Goal: Transaction & Acquisition: Purchase product/service

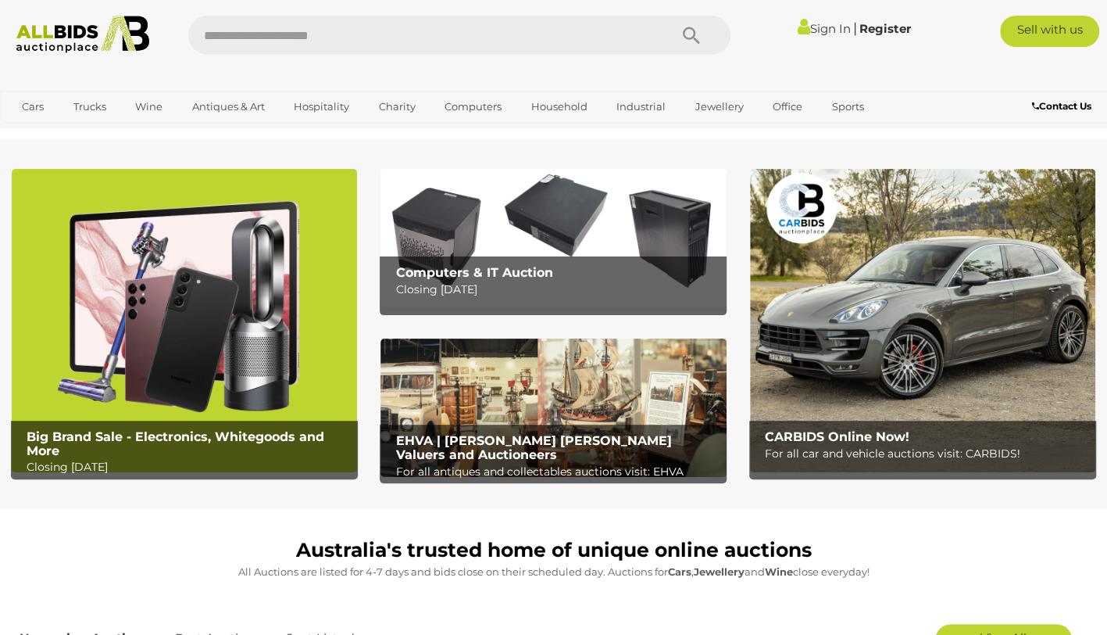
click at [814, 27] on link "Sign In" at bounding box center [824, 28] width 53 height 15
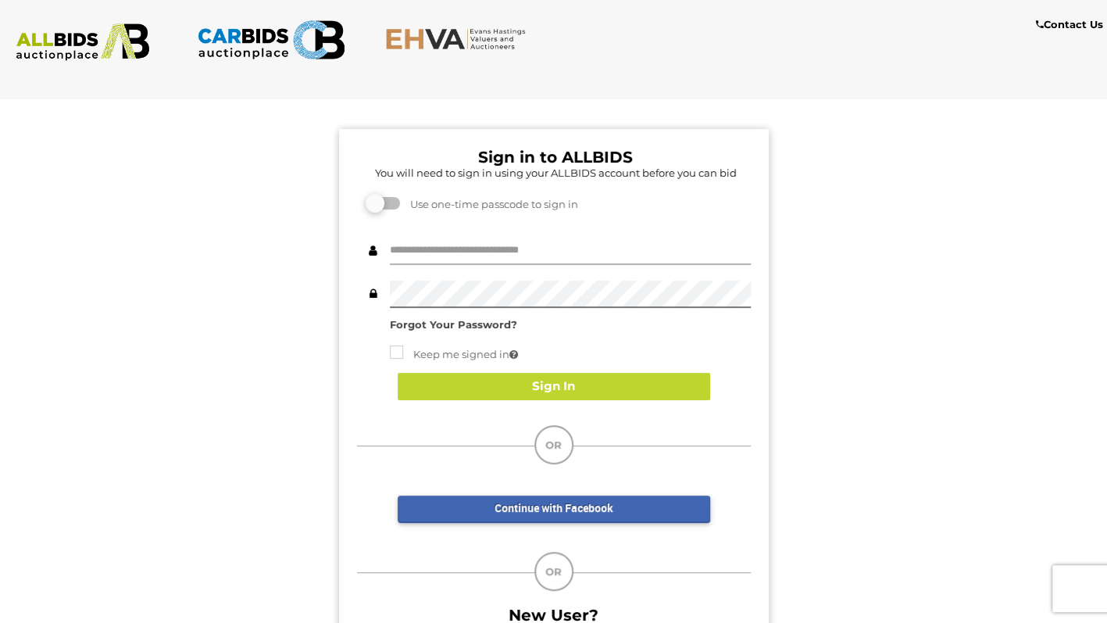
type input "**********"
click at [653, 388] on button "Sign In" at bounding box center [554, 386] width 313 height 27
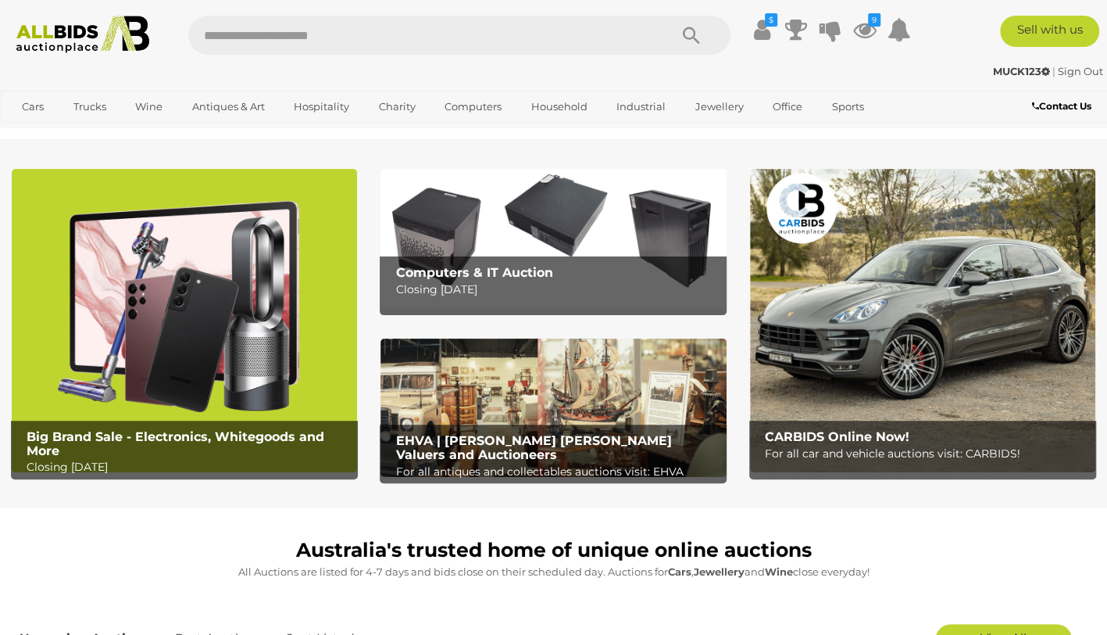
click at [868, 20] on icon "9" at bounding box center [874, 19] width 13 height 13
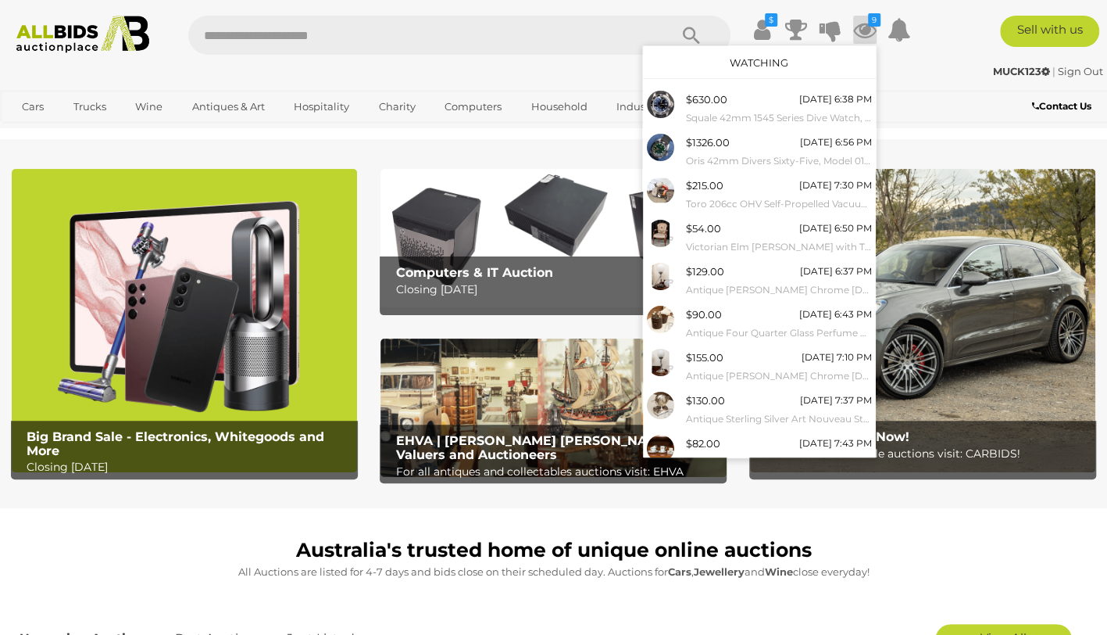
scroll to position [42, 0]
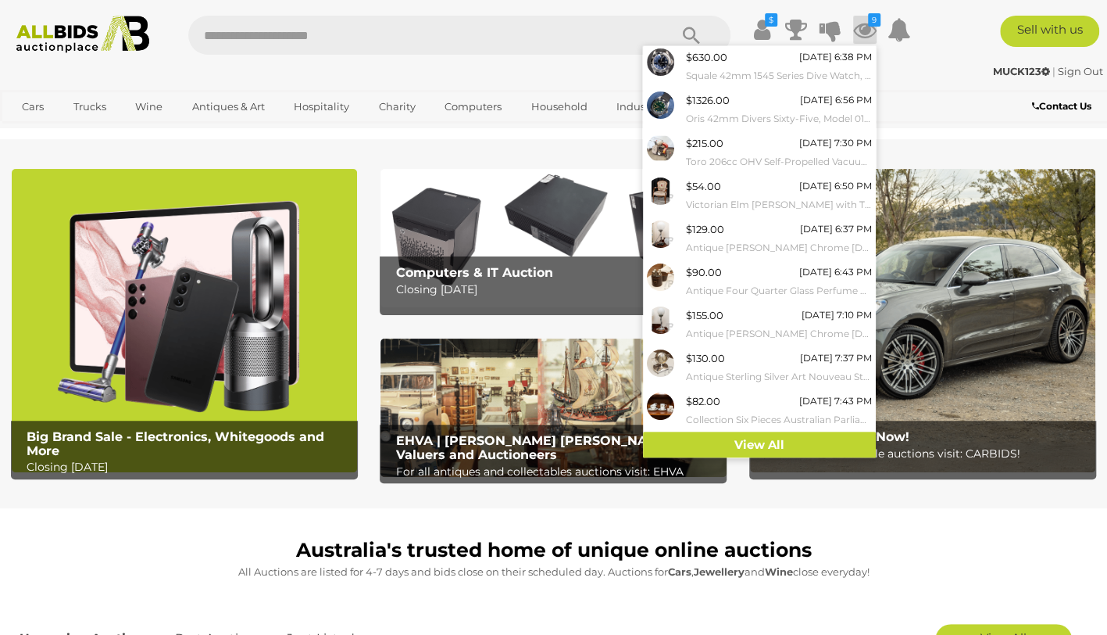
click at [786, 433] on link "View All" at bounding box center [759, 444] width 233 height 27
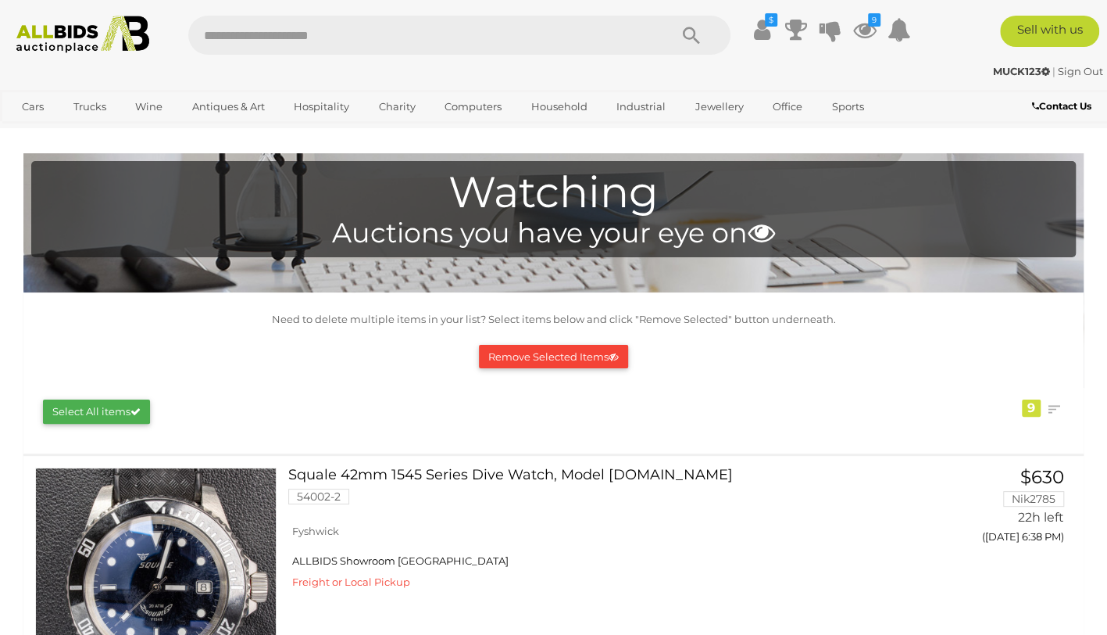
click at [95, 43] on img at bounding box center [83, 35] width 148 height 38
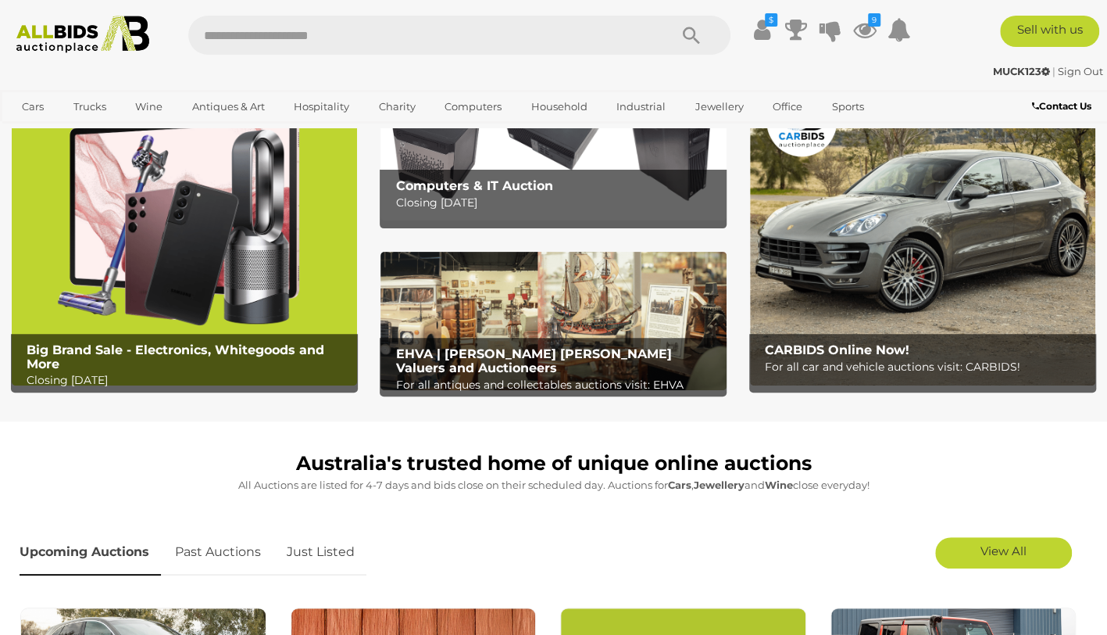
scroll to position [270, 0]
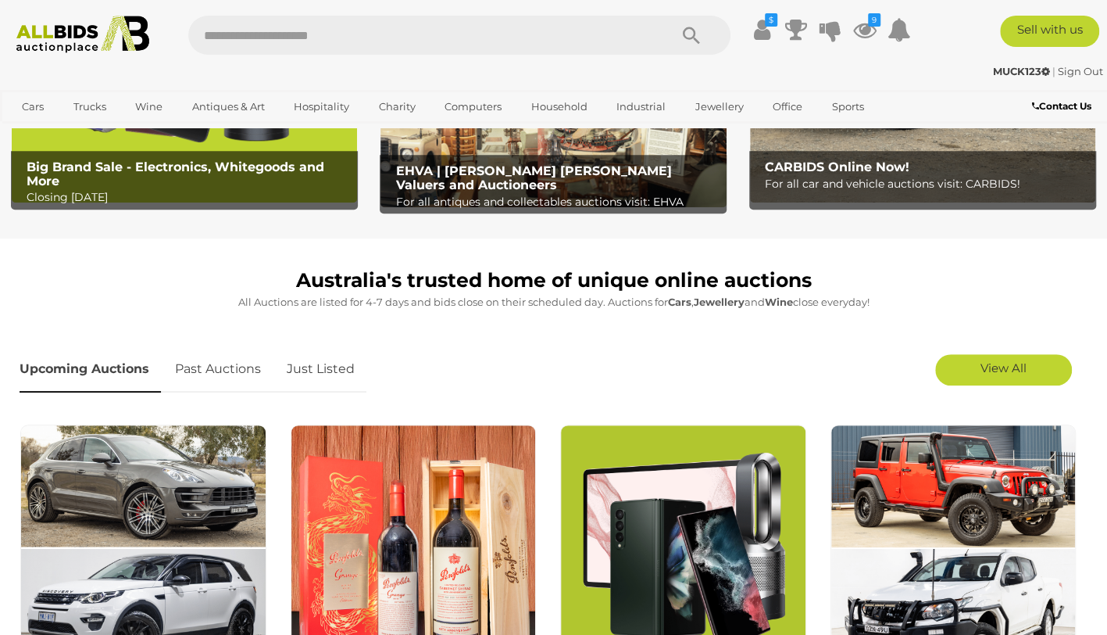
click at [333, 361] on link "Just Listed" at bounding box center [320, 369] width 91 height 46
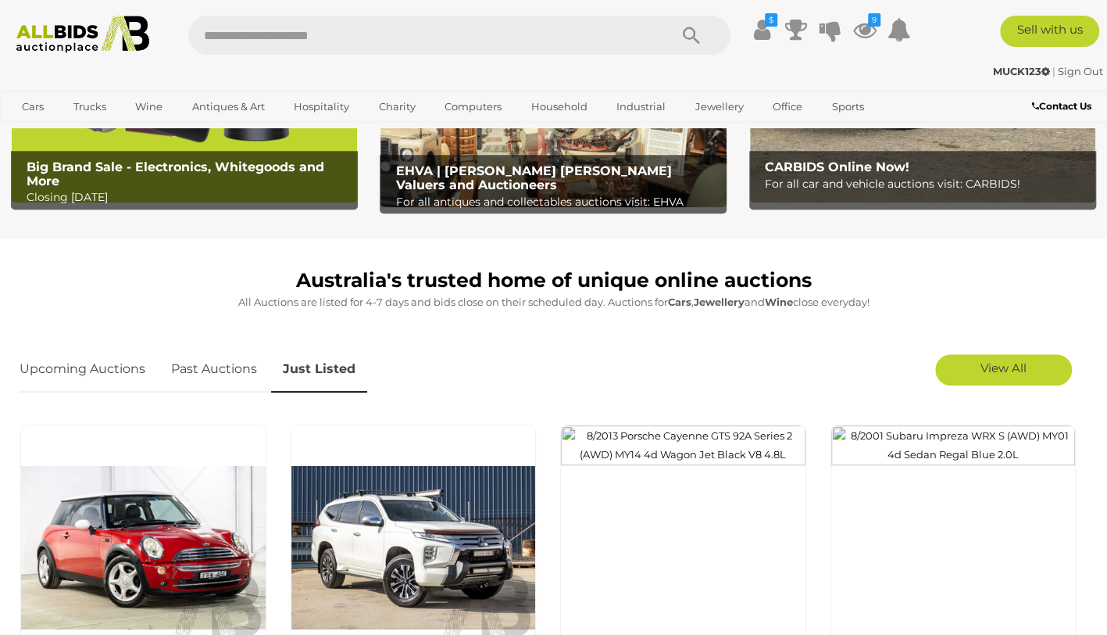
click at [1032, 355] on link "View All" at bounding box center [1004, 369] width 137 height 31
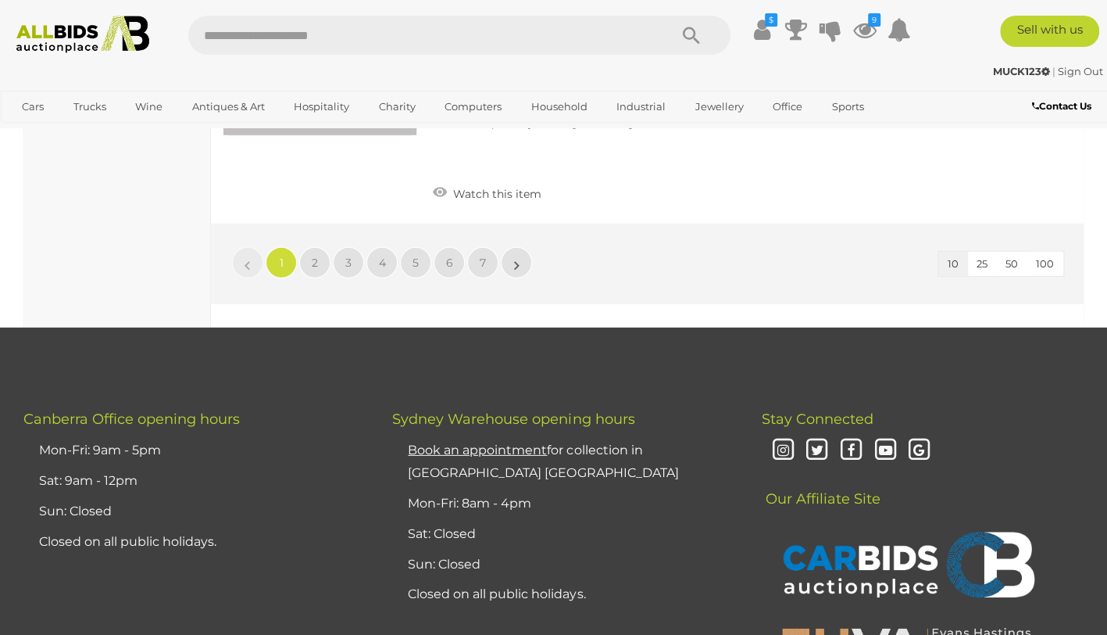
scroll to position [2460, 0]
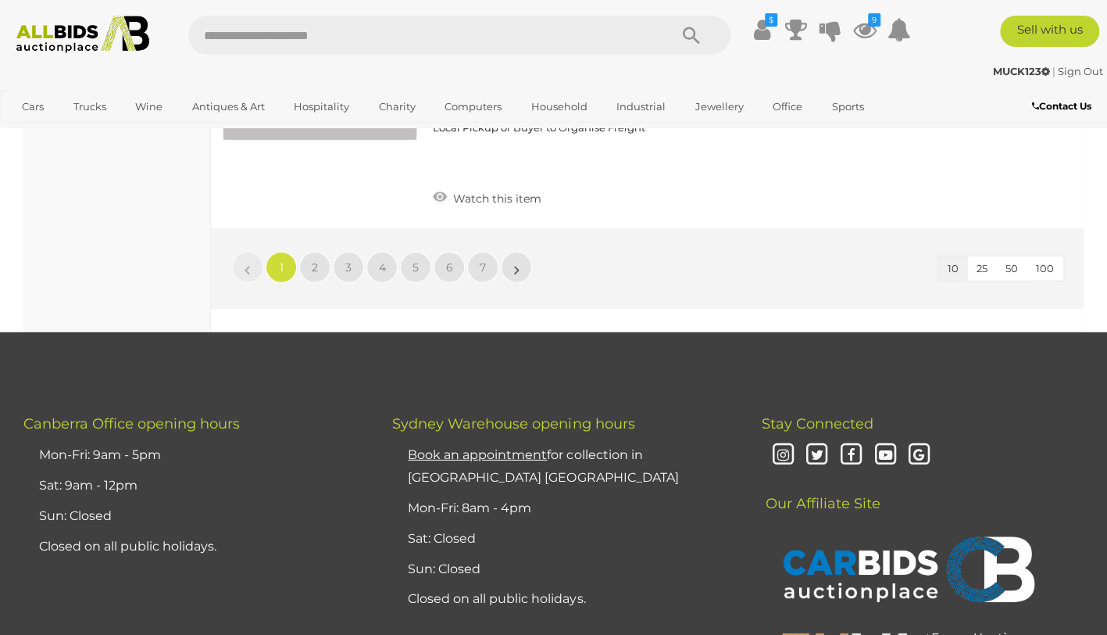
click at [1050, 262] on span "100" at bounding box center [1045, 268] width 18 height 13
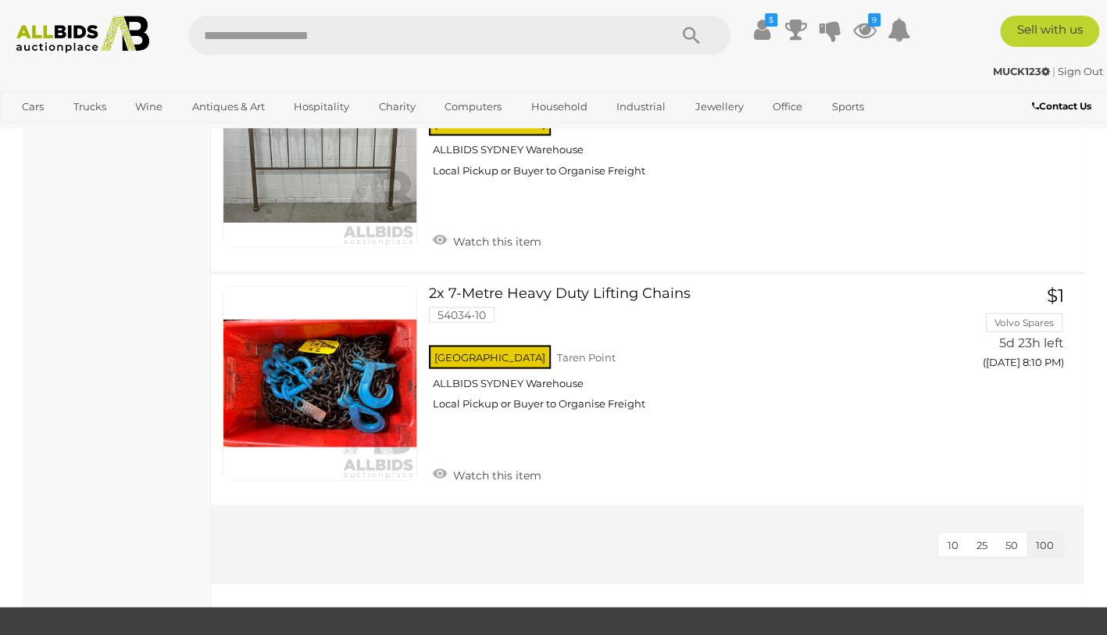
scroll to position [14672, 0]
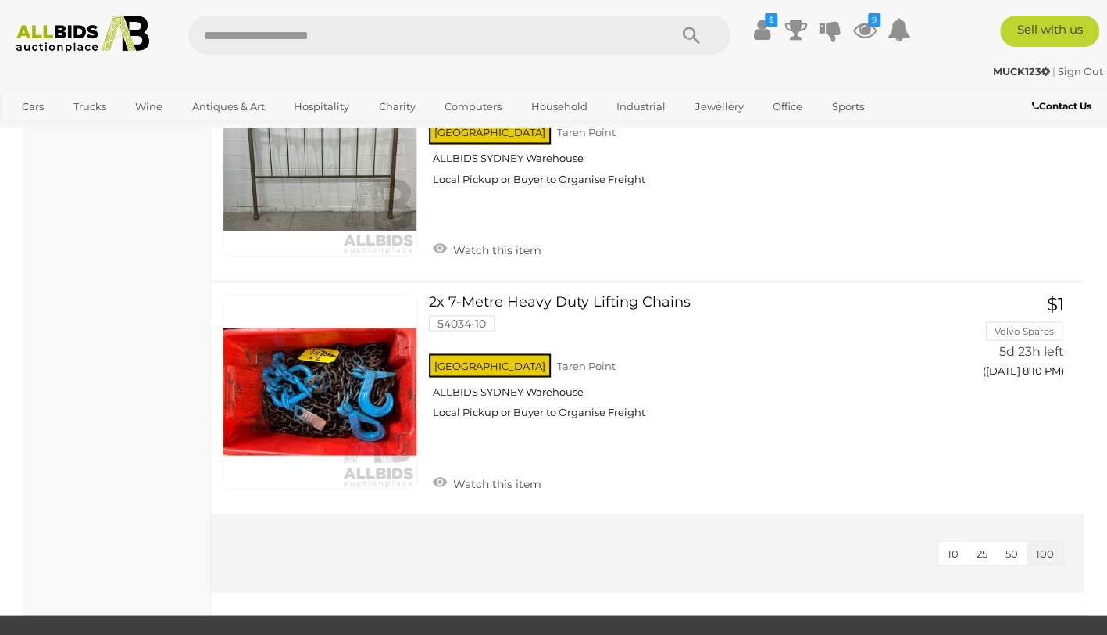
click at [1072, 592] on div at bounding box center [647, 603] width 873 height 23
click at [1049, 546] on span "100" at bounding box center [1045, 552] width 18 height 13
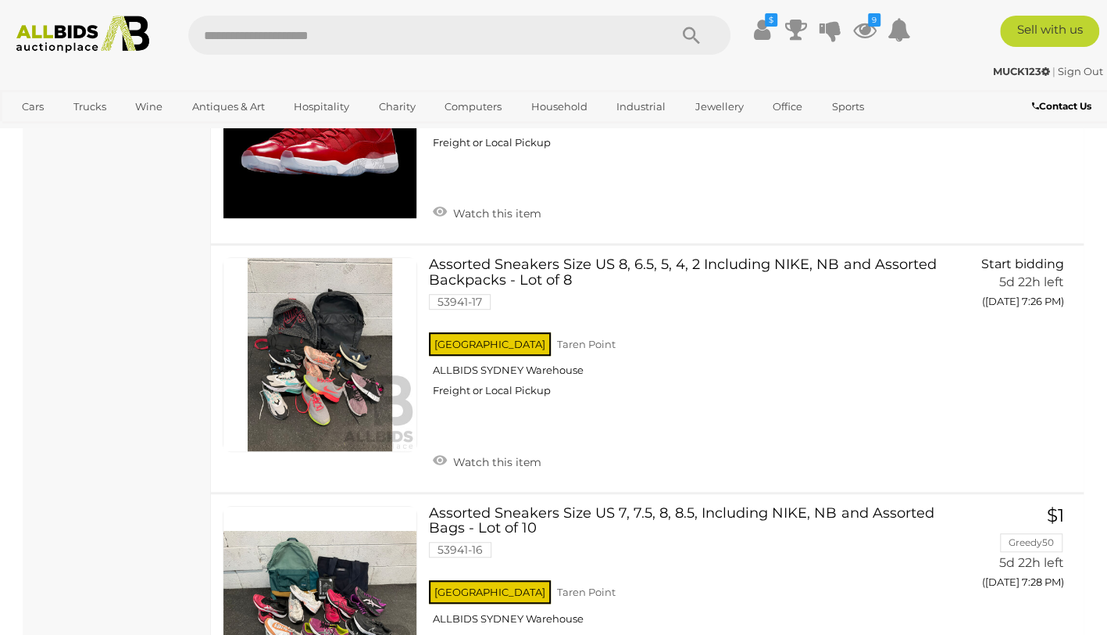
scroll to position [9992, 0]
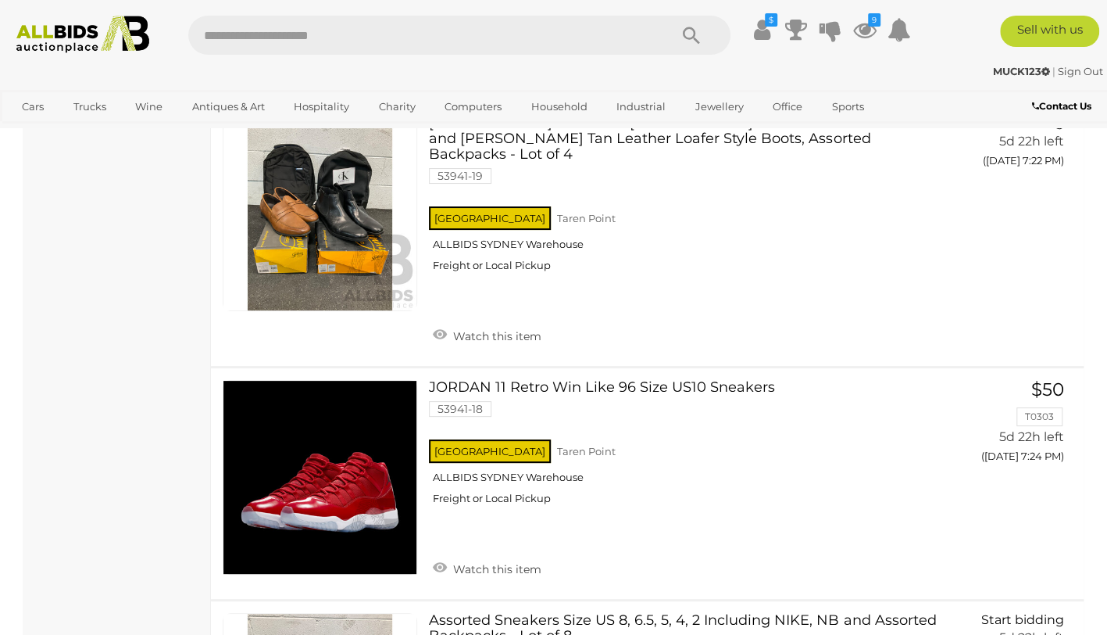
click at [77, 41] on img at bounding box center [83, 35] width 148 height 38
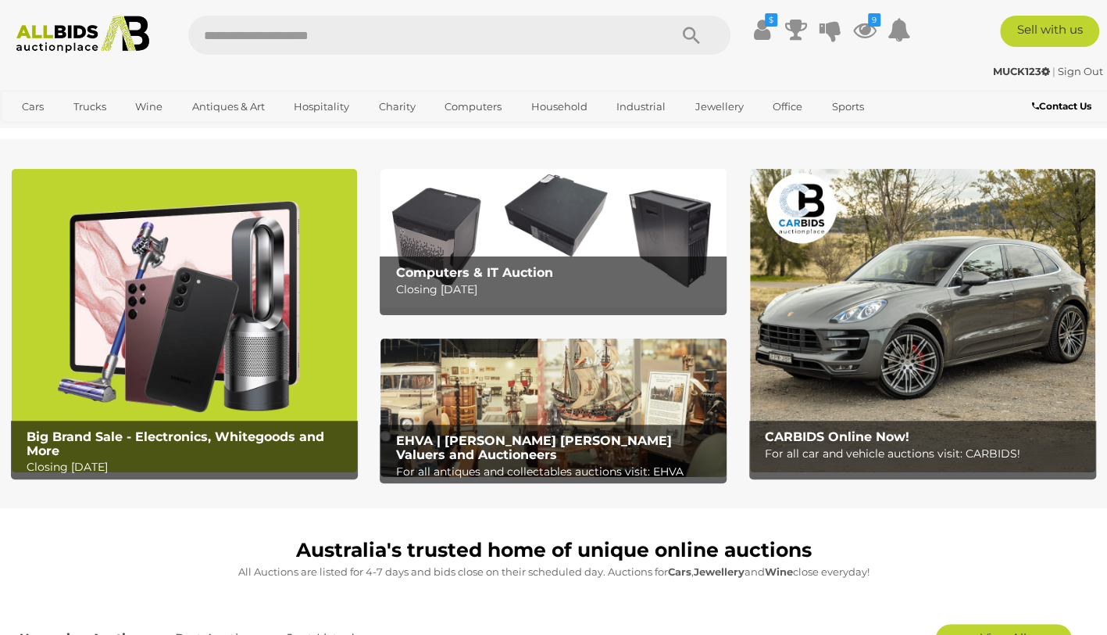
click at [1014, 261] on img at bounding box center [922, 320] width 345 height 302
